Goal: Transaction & Acquisition: Book appointment/travel/reservation

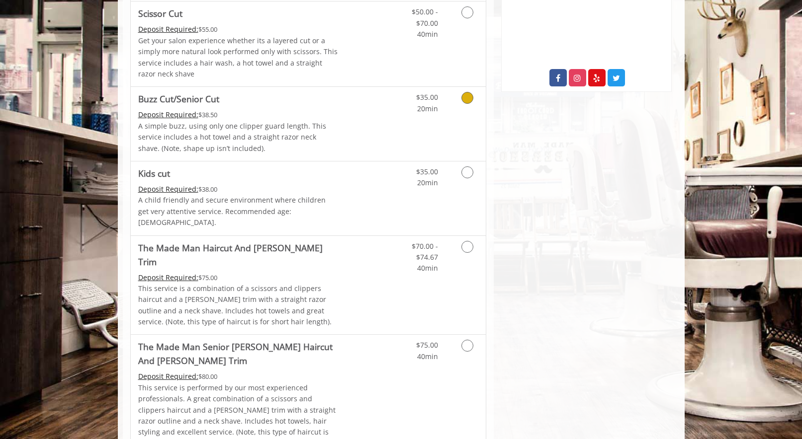
scroll to position [532, 0]
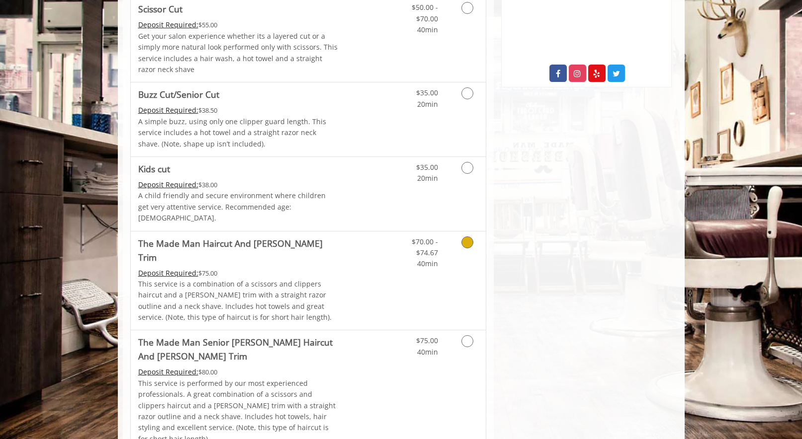
click at [468, 237] on icon "Grooming services" at bounding box center [467, 243] width 12 height 12
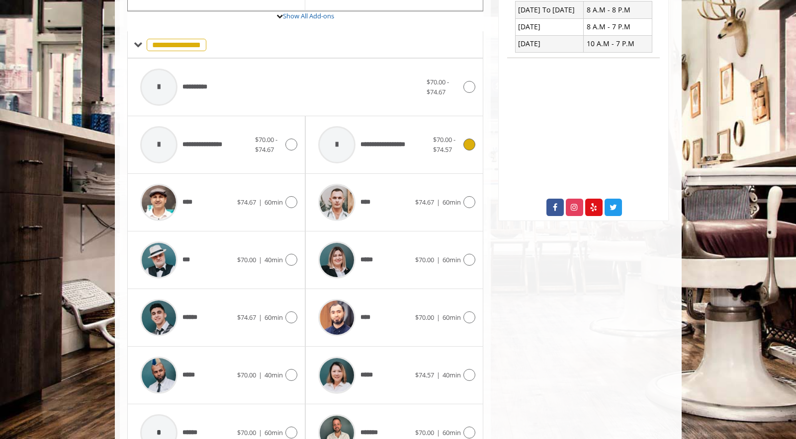
scroll to position [441, 0]
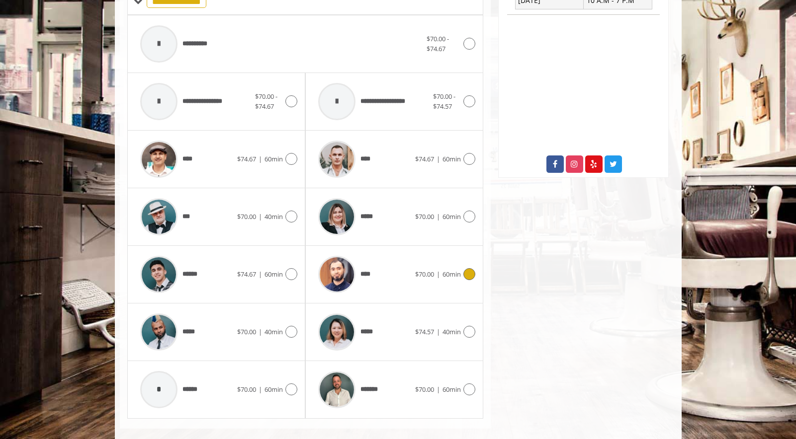
click at [469, 252] on div "**** $70.00 | 60min" at bounding box center [394, 274] width 162 height 47
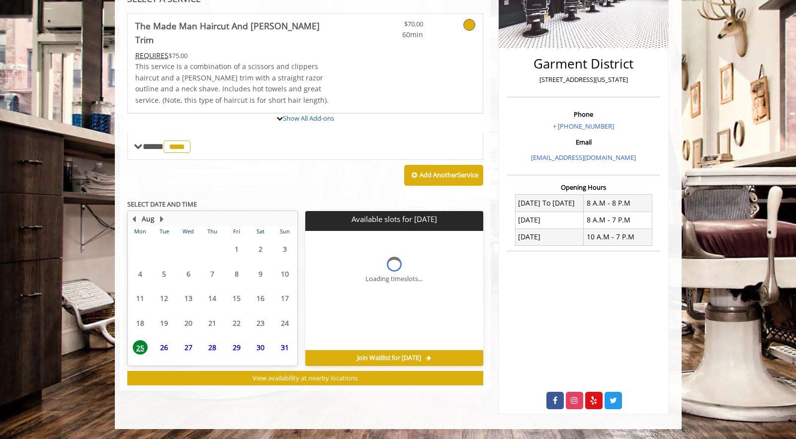
scroll to position [258, 0]
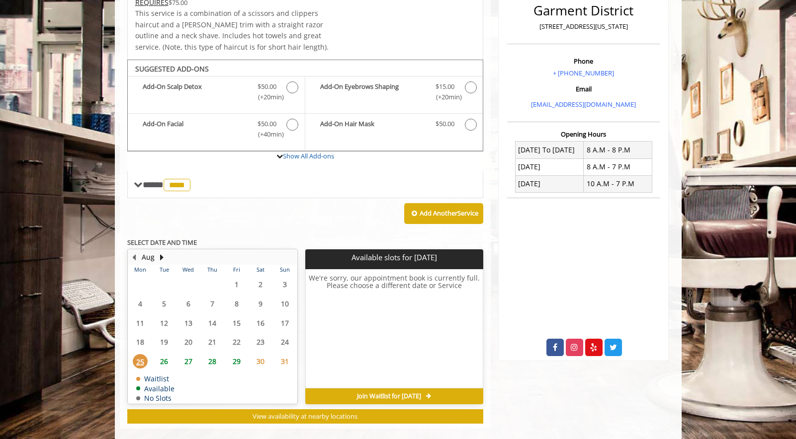
click at [165, 354] on span "26" at bounding box center [164, 361] width 15 height 14
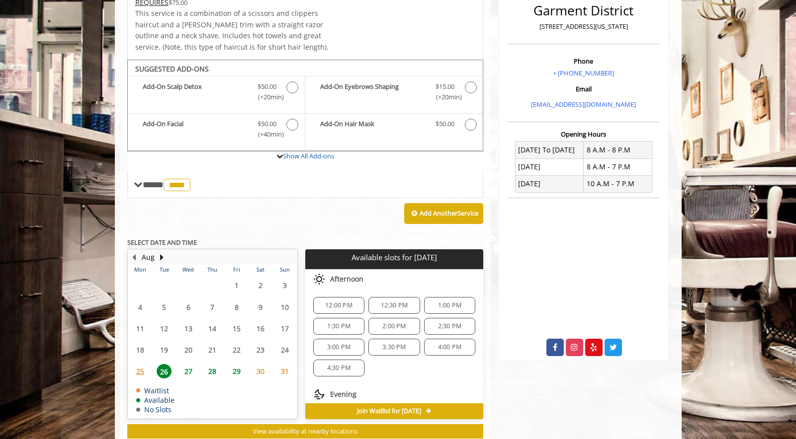
scroll to position [273, 0]
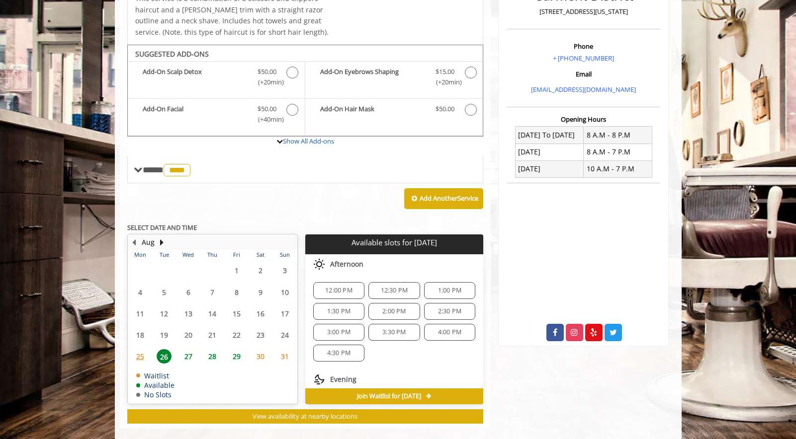
click at [337, 345] on div "4:30 PM" at bounding box center [338, 353] width 51 height 17
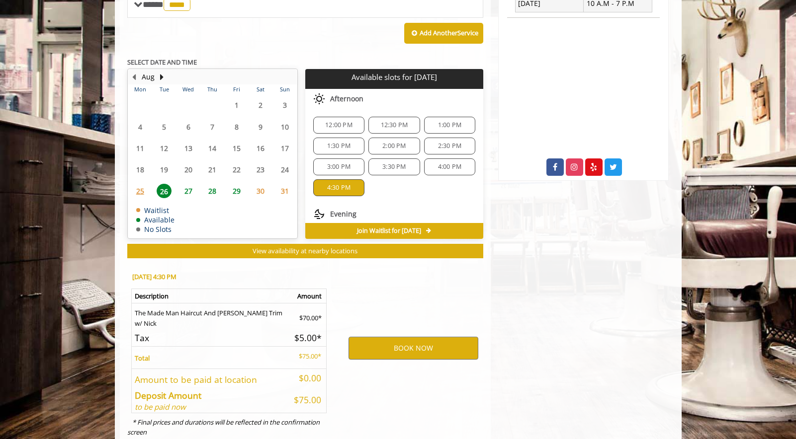
scroll to position [452, 0]
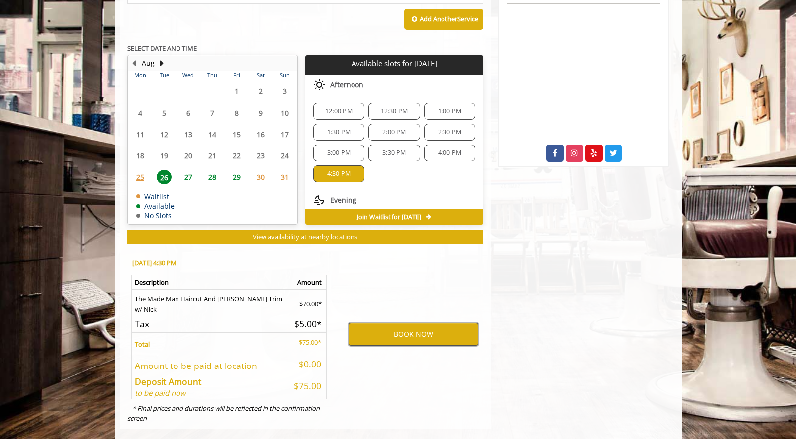
click at [405, 323] on button "BOOK NOW" at bounding box center [413, 334] width 130 height 23
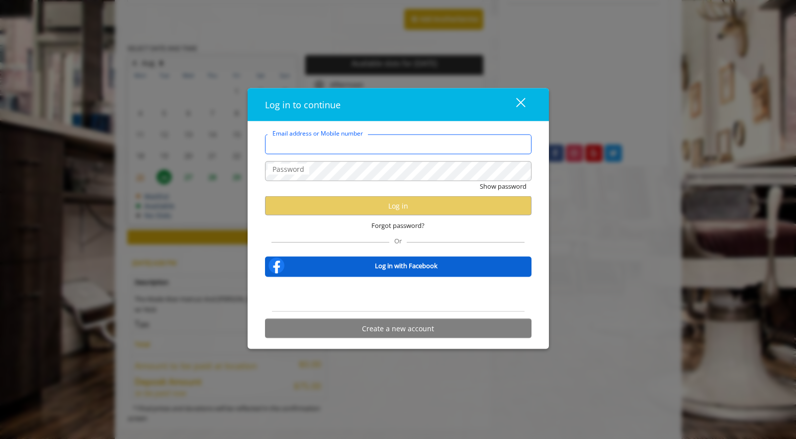
type input "**********"
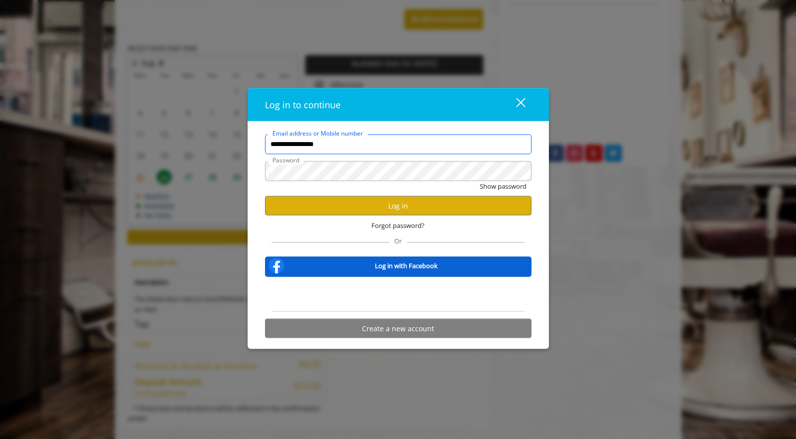
scroll to position [0, 0]
click at [333, 208] on button "Log in" at bounding box center [398, 205] width 266 height 19
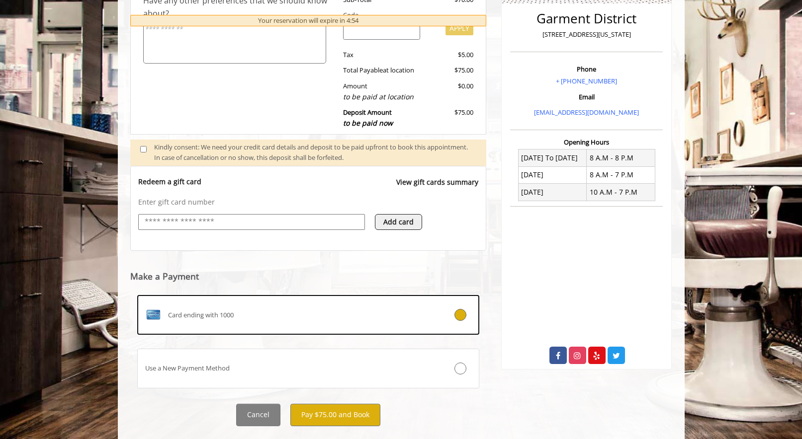
scroll to position [272, 0]
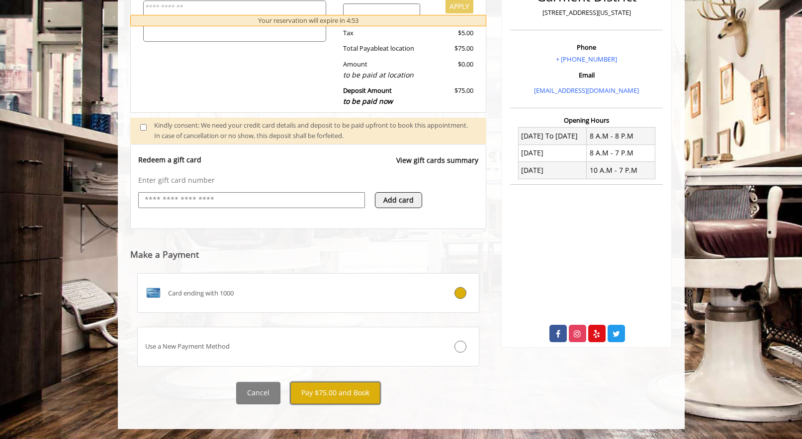
click at [314, 392] on button "Pay $75.00 and Book" at bounding box center [335, 393] width 90 height 22
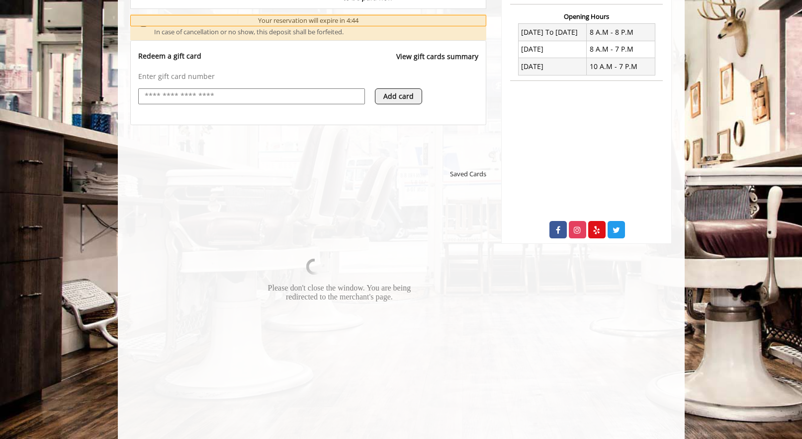
scroll to position [485, 0]
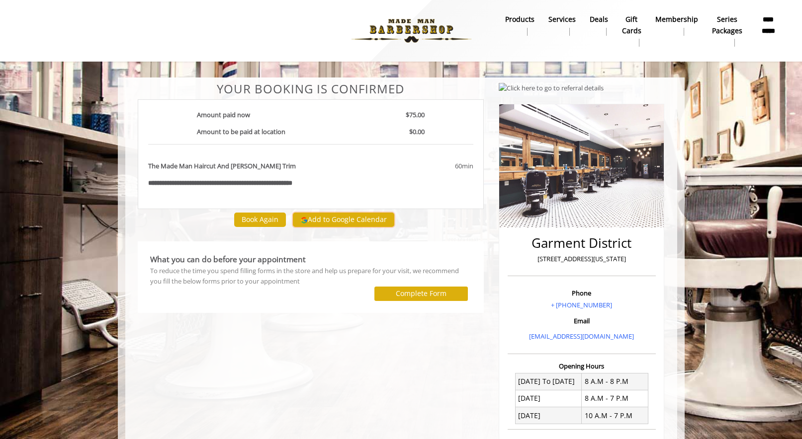
click at [307, 219] on button "Add to Google Calendar" at bounding box center [343, 220] width 101 height 15
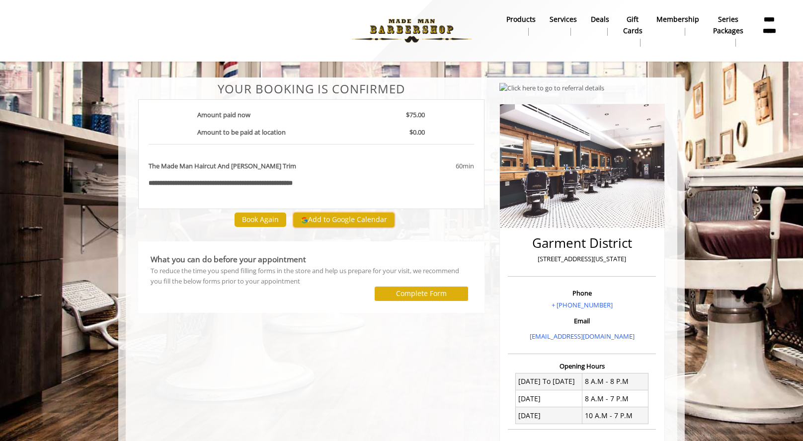
click at [321, 215] on button "Add to Google Calendar" at bounding box center [343, 220] width 101 height 15
